Goal: Information Seeking & Learning: Learn about a topic

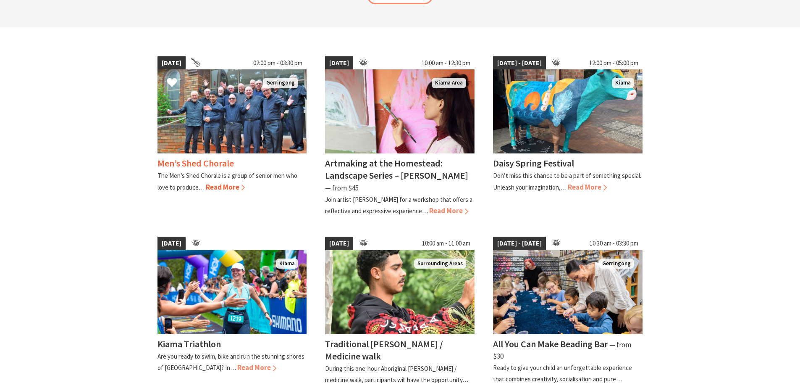
scroll to position [210, 0]
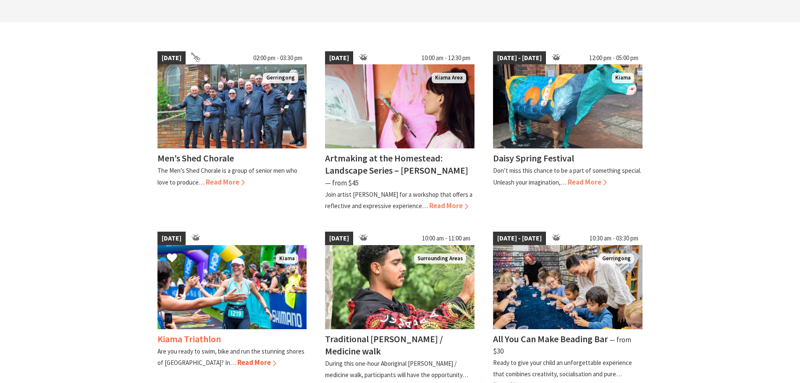
click at [214, 275] on img at bounding box center [231, 287] width 149 height 84
